Goal: Use online tool/utility: Utilize a website feature to perform a specific function

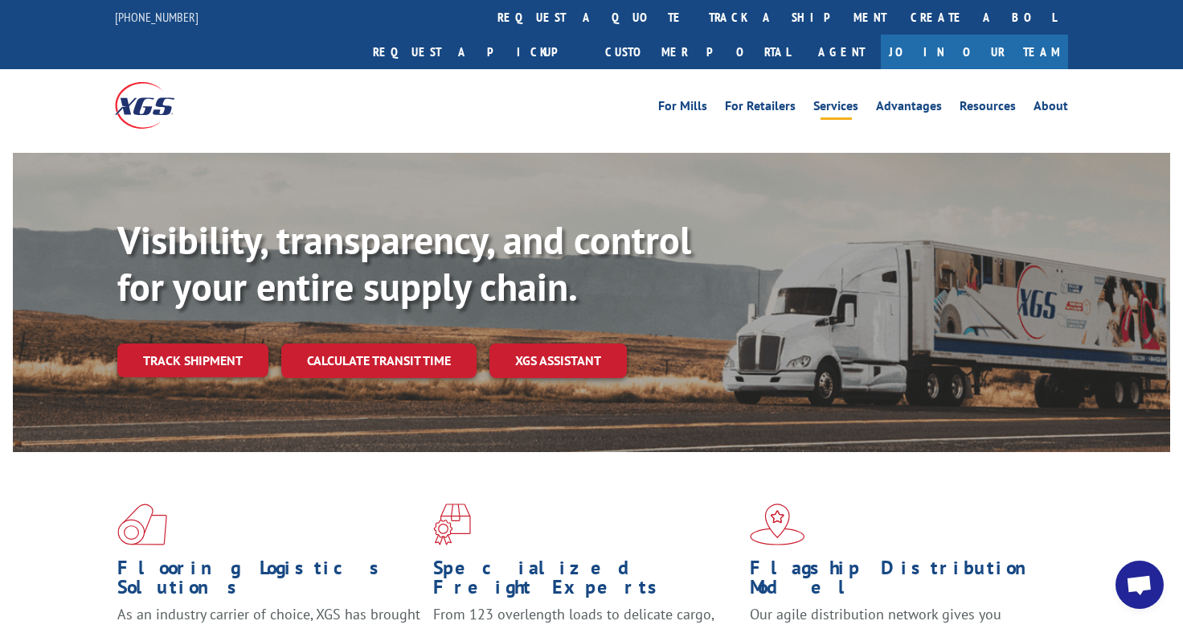
click at [846, 100] on link "Services" at bounding box center [836, 109] width 45 height 18
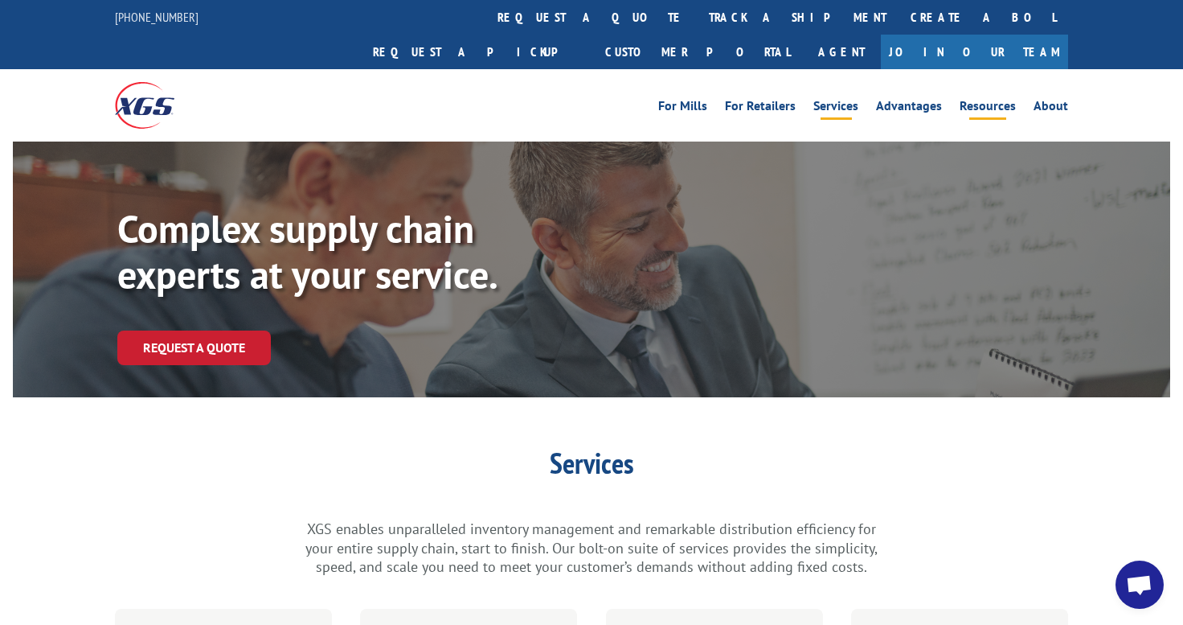
click at [978, 100] on link "Resources" at bounding box center [988, 109] width 56 height 18
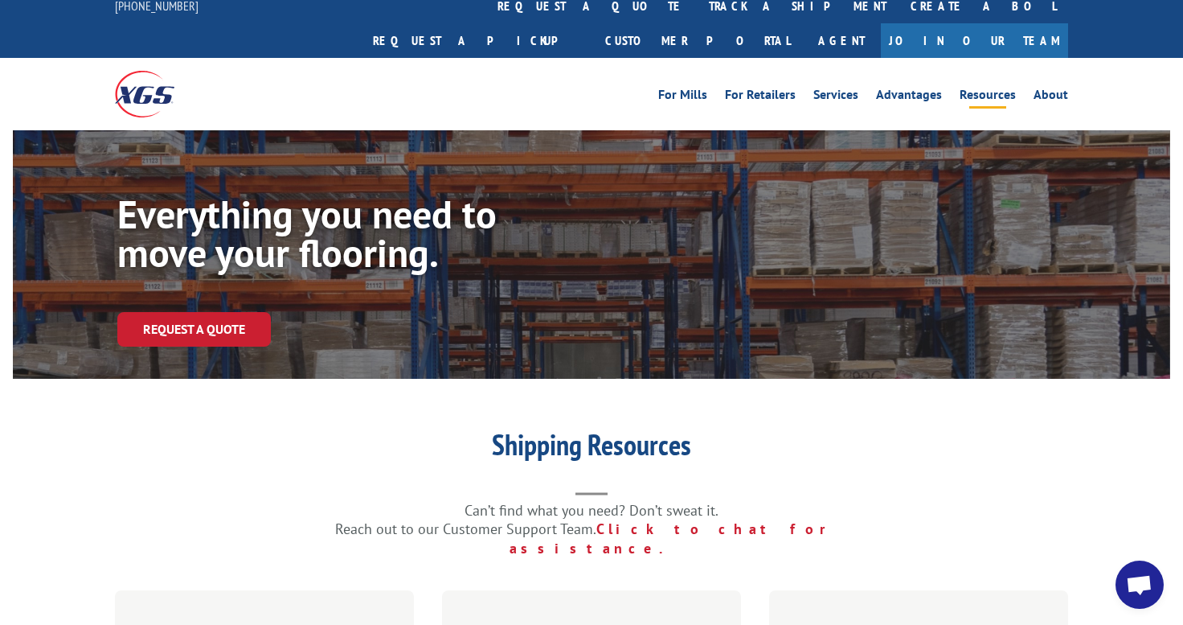
scroll to position [295, 0]
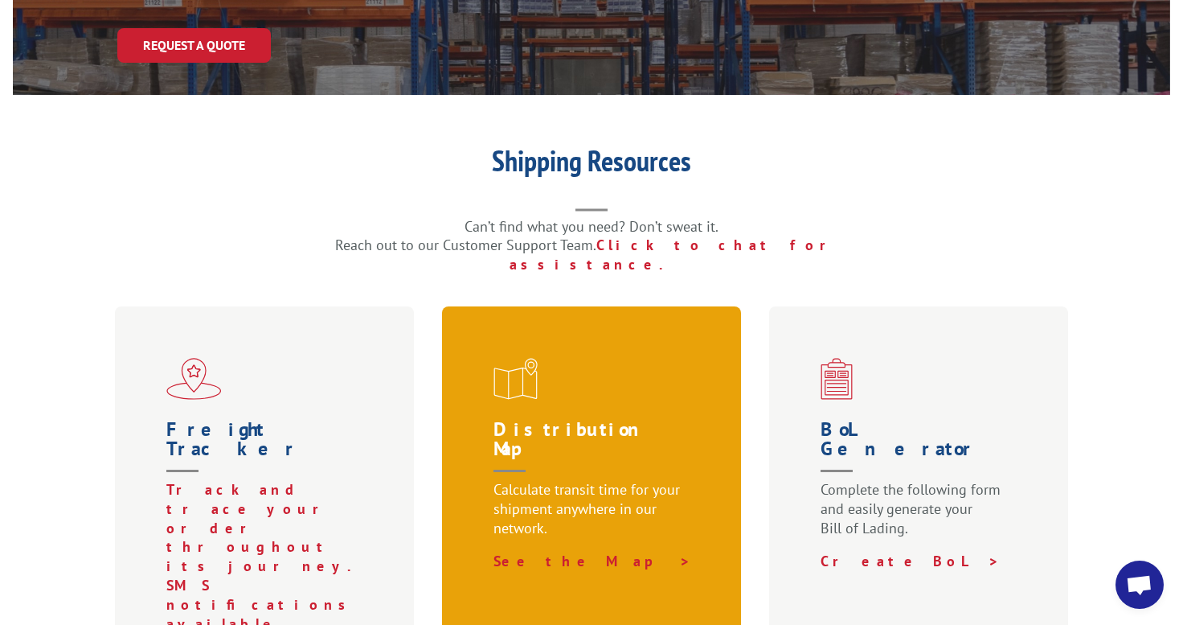
click at [570, 420] on h1 "Distribution Map" at bounding box center [595, 450] width 203 height 60
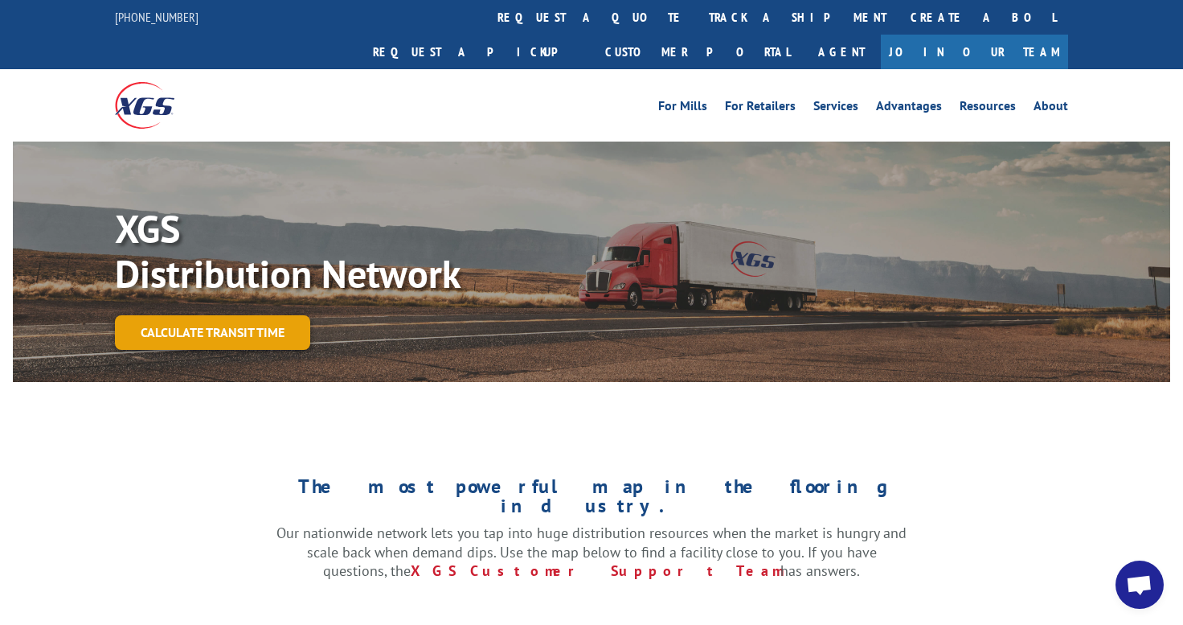
click at [196, 315] on link "Calculate transit time" at bounding box center [212, 332] width 195 height 35
click at [246, 315] on link "Calculate transit time" at bounding box center [212, 332] width 195 height 35
click at [221, 315] on link "Calculate transit time" at bounding box center [212, 332] width 195 height 35
click at [184, 315] on link "Calculate transit time" at bounding box center [212, 332] width 195 height 35
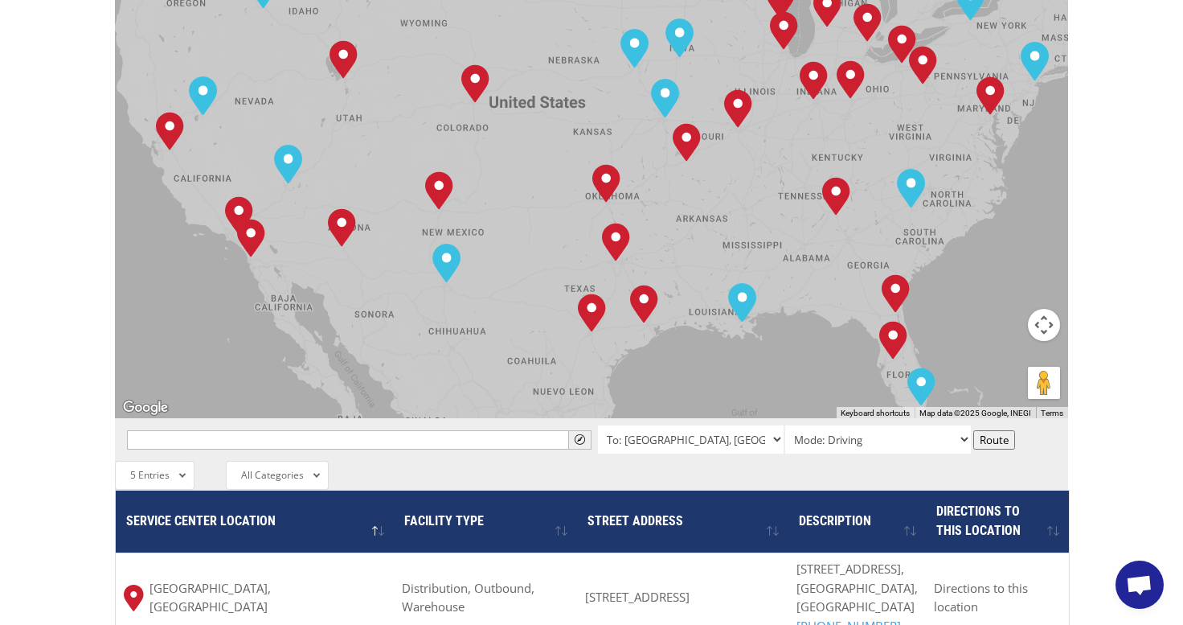
scroll to position [884, 0]
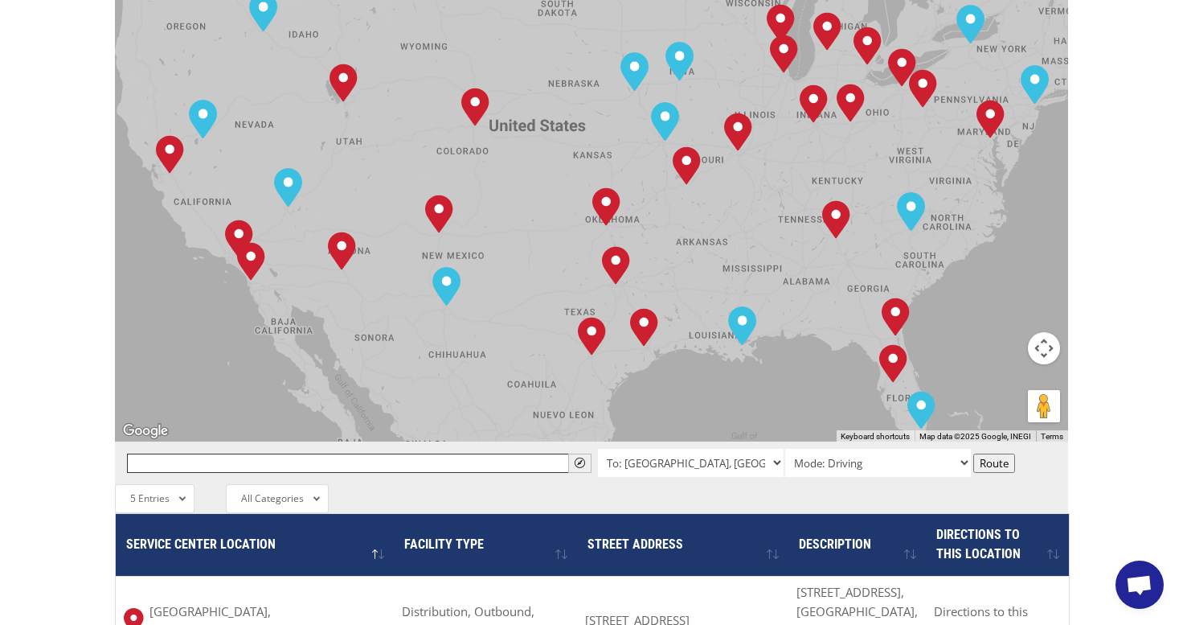
click at [308, 453] on input "text" at bounding box center [359, 462] width 465 height 19
click at [666, 449] on select "To: Albuquerque, NM To: Baltimore, MD To: Boise, ID To: Charlotte, NC To: Chica…" at bounding box center [691, 463] width 186 height 28
click at [453, 453] on input "text" at bounding box center [359, 462] width 465 height 19
click at [698, 449] on select "To: Albuquerque, NM To: Baltimore, MD To: Boise, ID To: Charlotte, NC To: Chica…" at bounding box center [691, 463] width 186 height 28
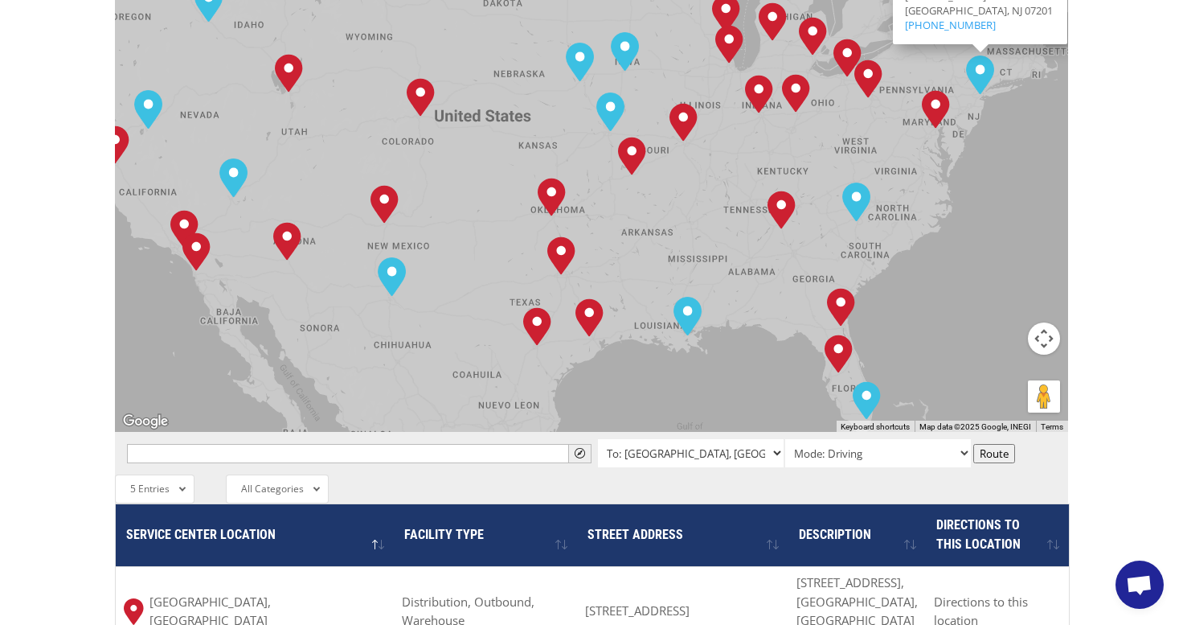
scroll to position [1179, 0]
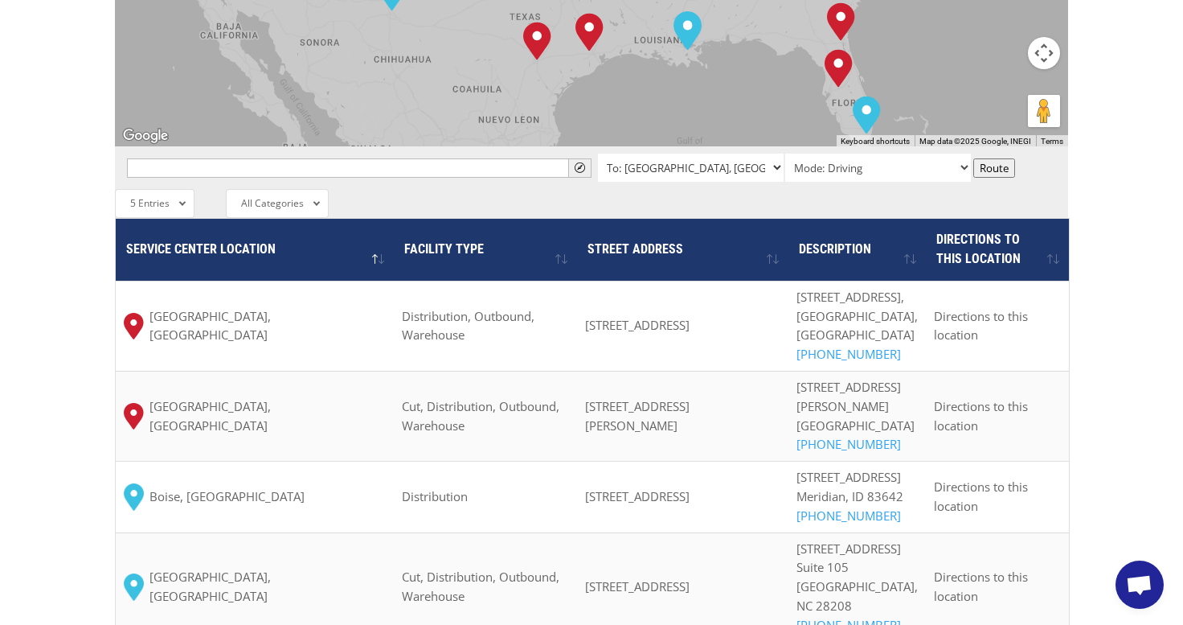
drag, startPoint x: 674, startPoint y: 89, endPoint x: 690, endPoint y: 89, distance: 15.3
click at [674, 154] on select "To: Albuquerque, NM To: Baltimore, MD To: Boise, ID To: Charlotte, NC To: Chica…" at bounding box center [691, 168] width 186 height 28
click at [662, 154] on select "To: Albuquerque, NM To: Baltimore, MD To: Boise, ID To: Charlotte, NC To: Chica…" at bounding box center [691, 168] width 186 height 28
click at [686, 154] on select "To: Albuquerque, NM To: Baltimore, MD To: Boise, ID To: Charlotte, NC To: Chica…" at bounding box center [691, 168] width 186 height 28
click at [455, 158] on input "text" at bounding box center [359, 167] width 465 height 19
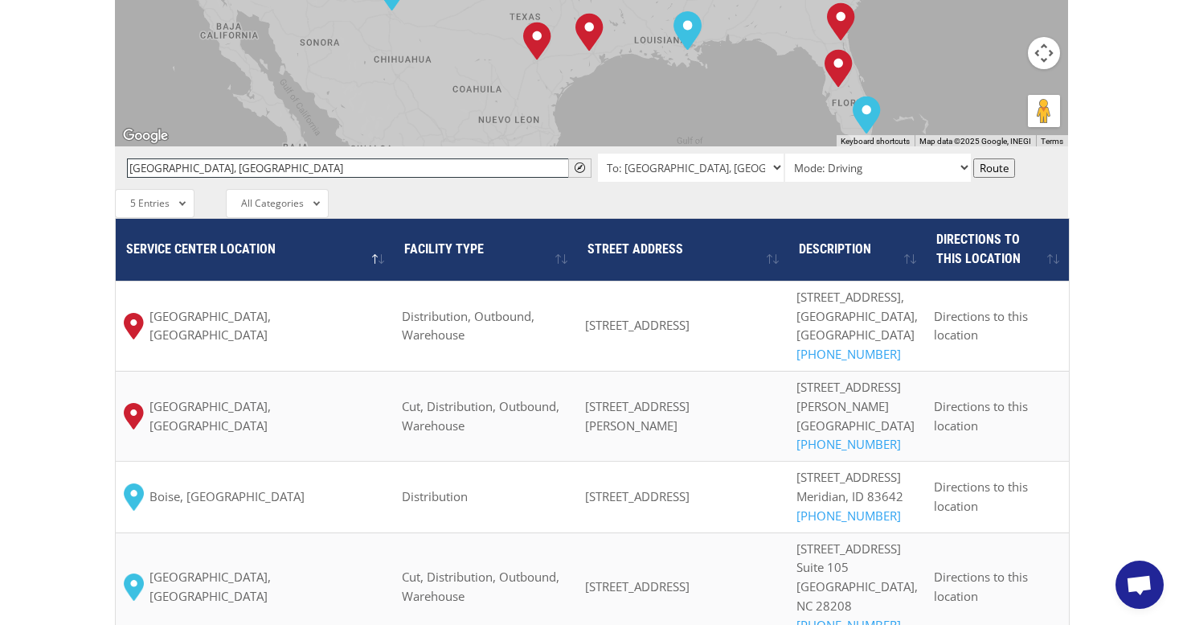
type input "nashville, tn"
click at [863, 154] on select "Mode: Driving Mode: Walking Mode: Bicycling Mode: Transit" at bounding box center [878, 168] width 186 height 28
select select "TRANSIT"
click at [785, 154] on select "Mode: Driving Mode: Walking Mode: Bicycling Mode: Transit" at bounding box center [878, 168] width 186 height 28
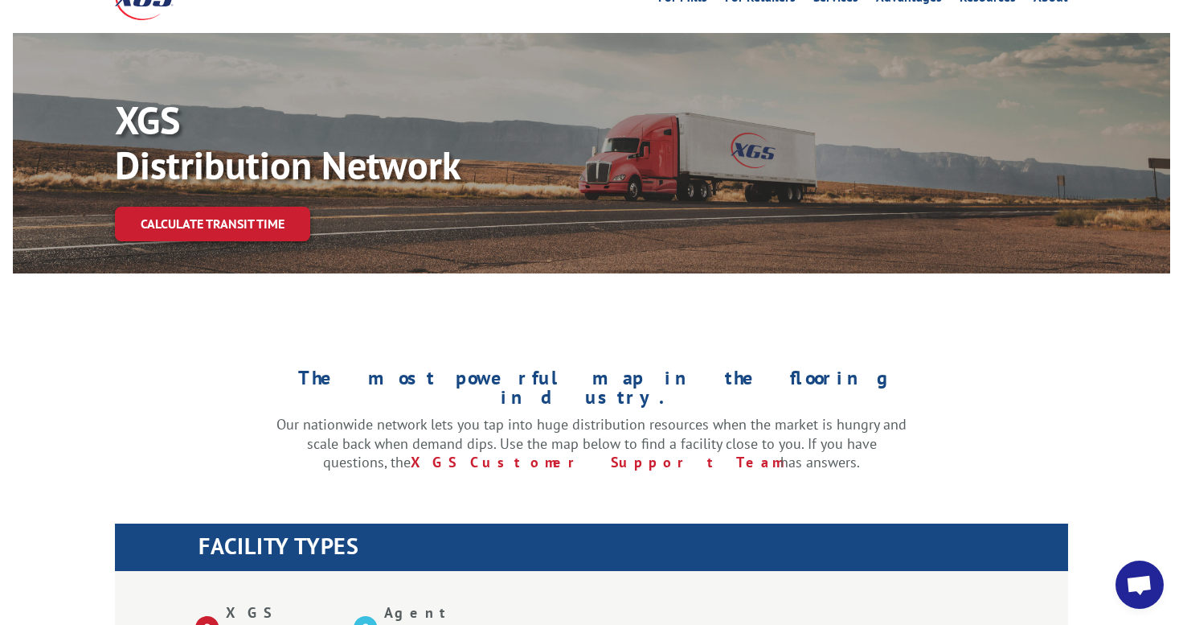
scroll to position [0, 0]
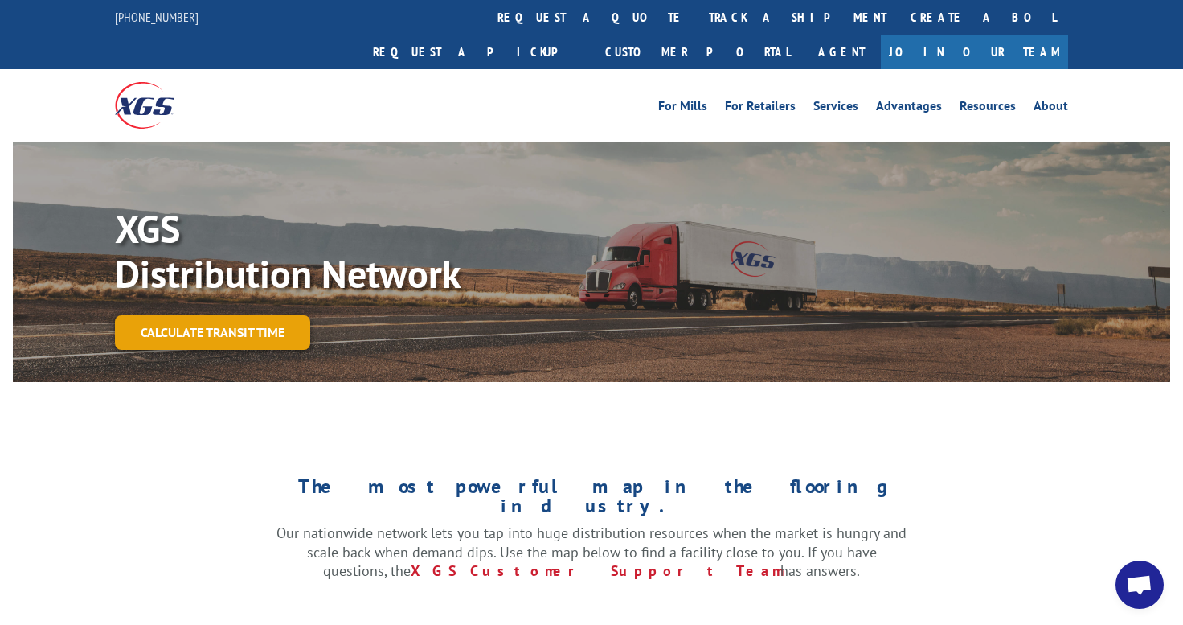
click at [195, 315] on link "Calculate transit time" at bounding box center [212, 332] width 195 height 35
click at [181, 315] on link "Calculate transit time" at bounding box center [212, 332] width 195 height 35
click at [1001, 100] on link "Resources" at bounding box center [988, 109] width 56 height 18
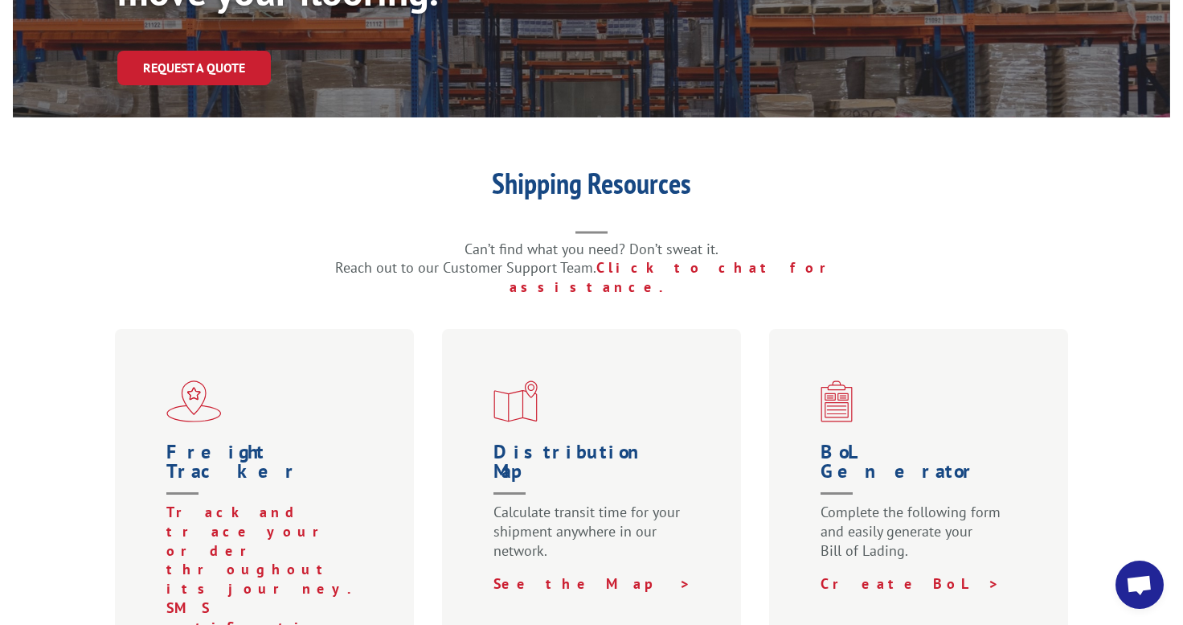
scroll to position [295, 0]
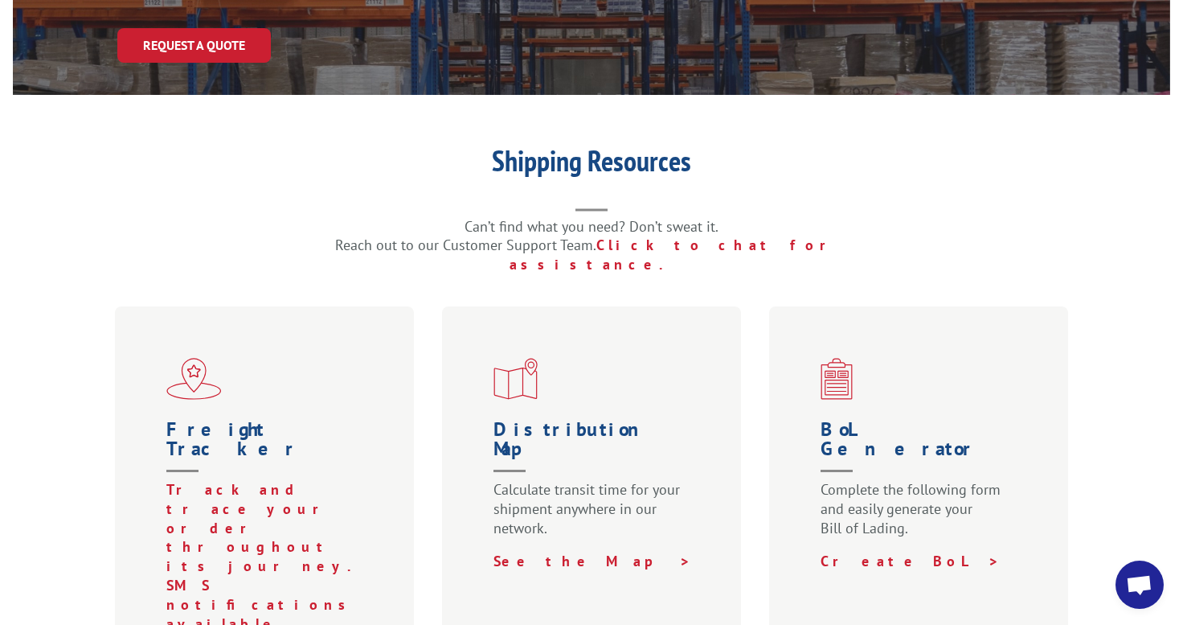
click at [236, 480] on p "Track and trace your order throughout its journey. SMS notifications available." at bounding box center [267, 556] width 203 height 153
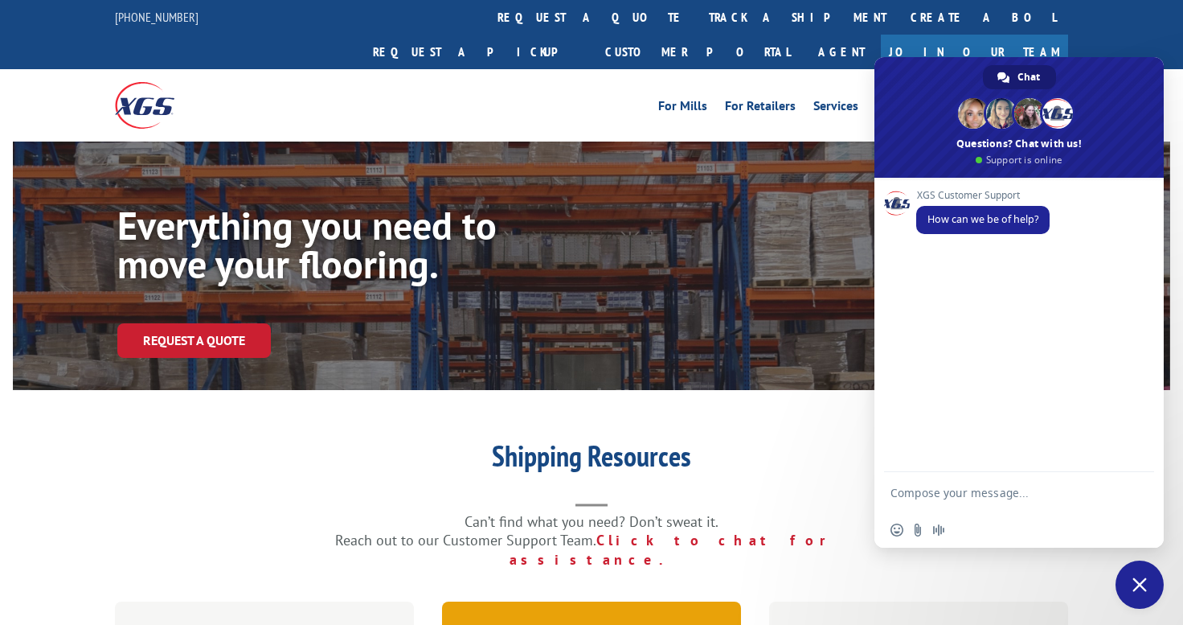
scroll to position [295, 0]
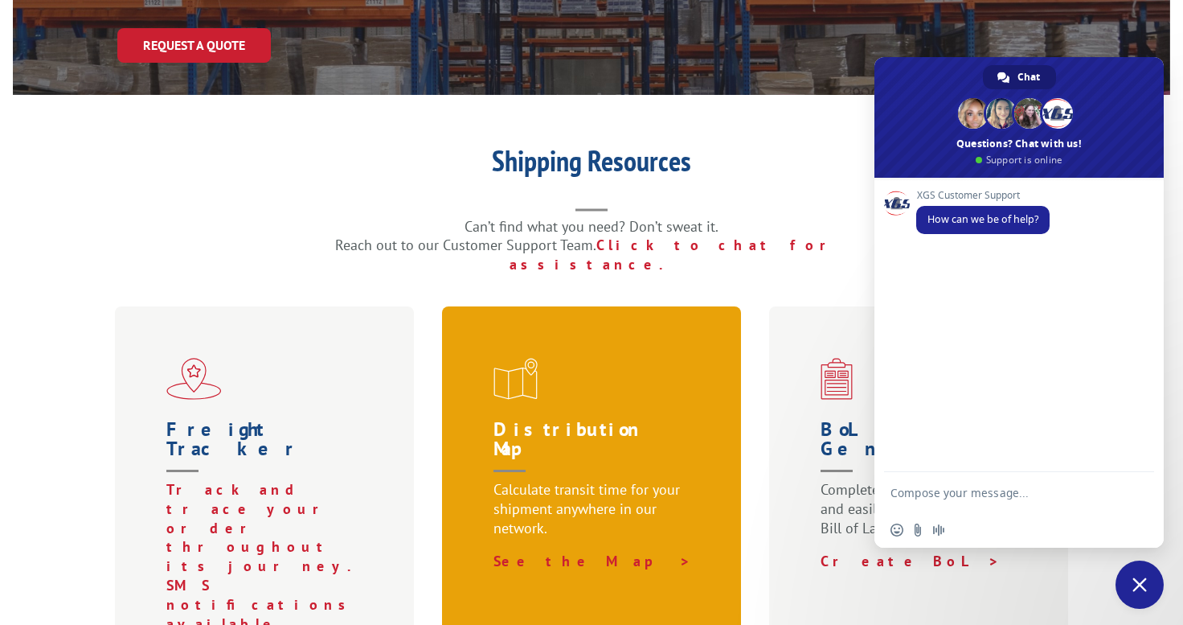
click at [519, 420] on h1 "Distribution Map" at bounding box center [595, 450] width 203 height 60
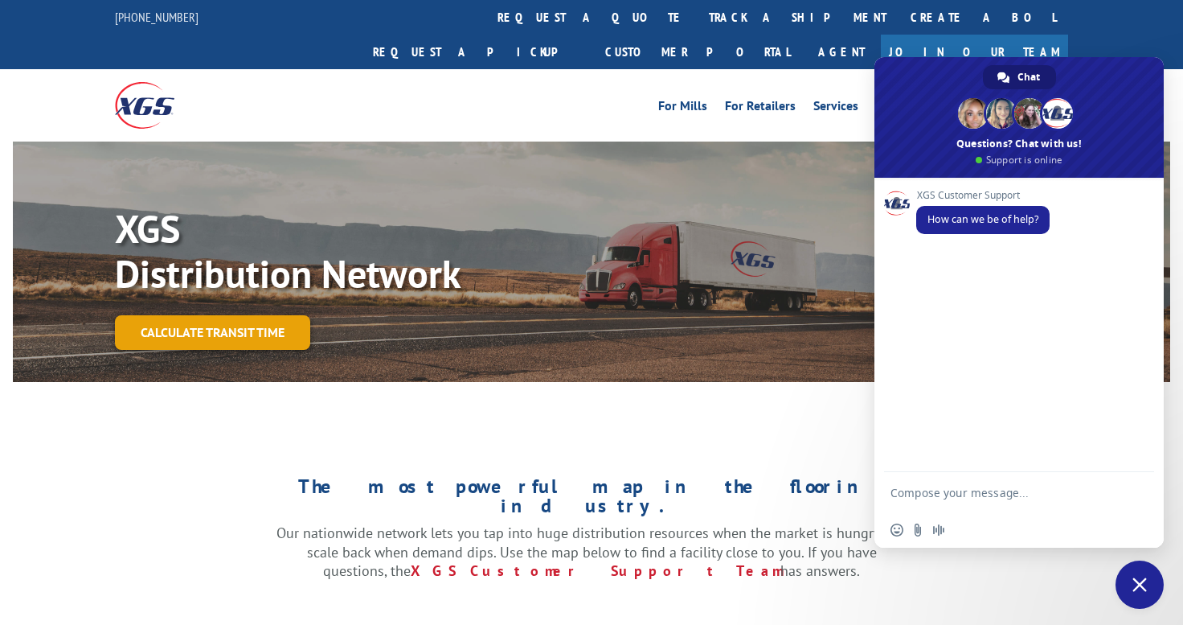
click at [225, 315] on link "Calculate transit time" at bounding box center [212, 332] width 195 height 35
click at [1143, 584] on span "Close chat" at bounding box center [1140, 584] width 14 height 14
